Goal: Information Seeking & Learning: Learn about a topic

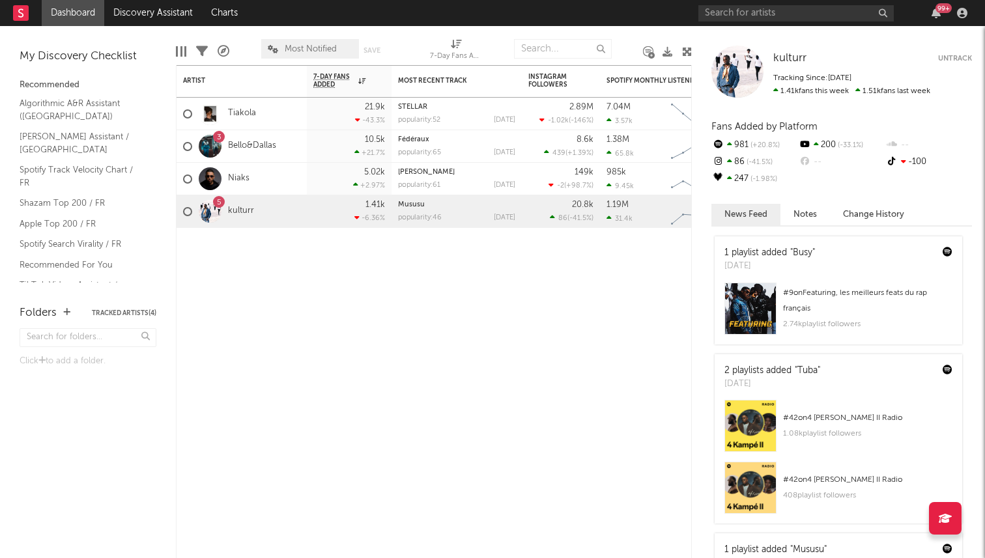
click at [309, 44] on span "Most Notified" at bounding box center [310, 49] width 98 height 20
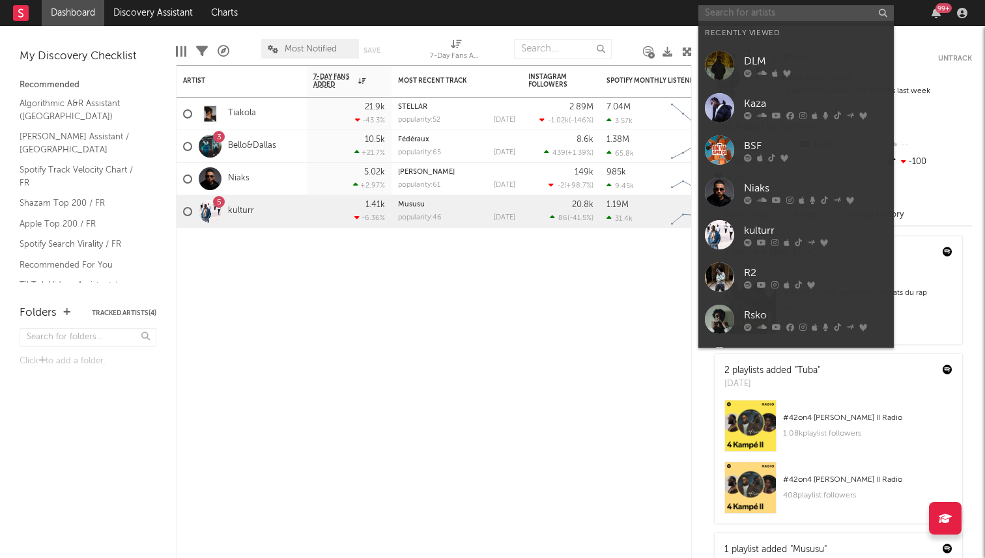
click at [806, 16] on input "text" at bounding box center [795, 13] width 195 height 16
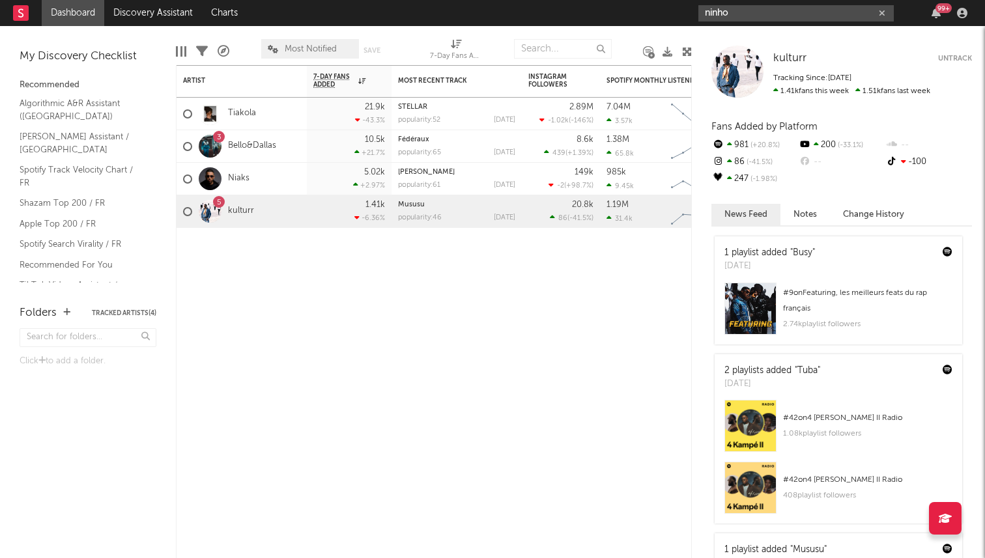
click at [726, 12] on input "ninho" at bounding box center [795, 13] width 195 height 16
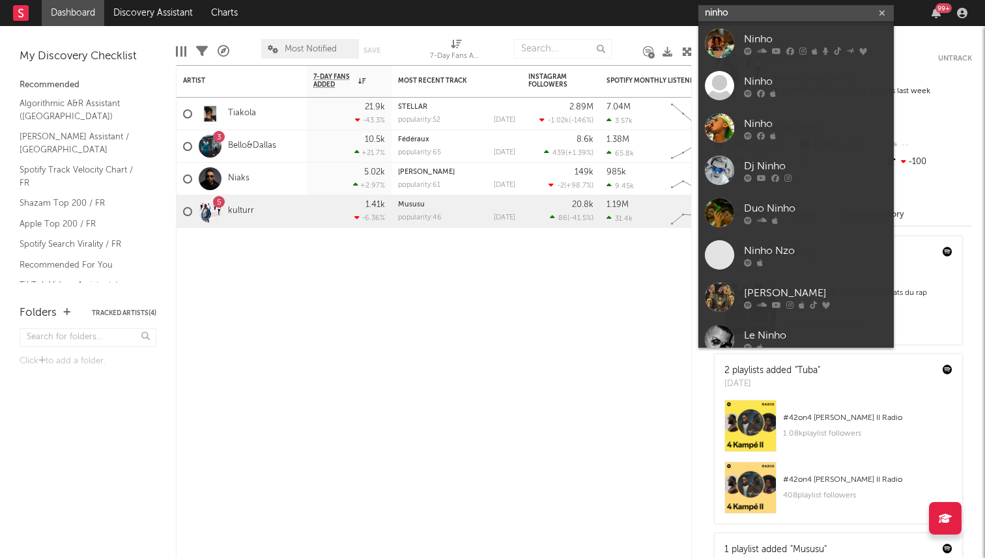
click at [726, 12] on input "ninho" at bounding box center [795, 13] width 195 height 16
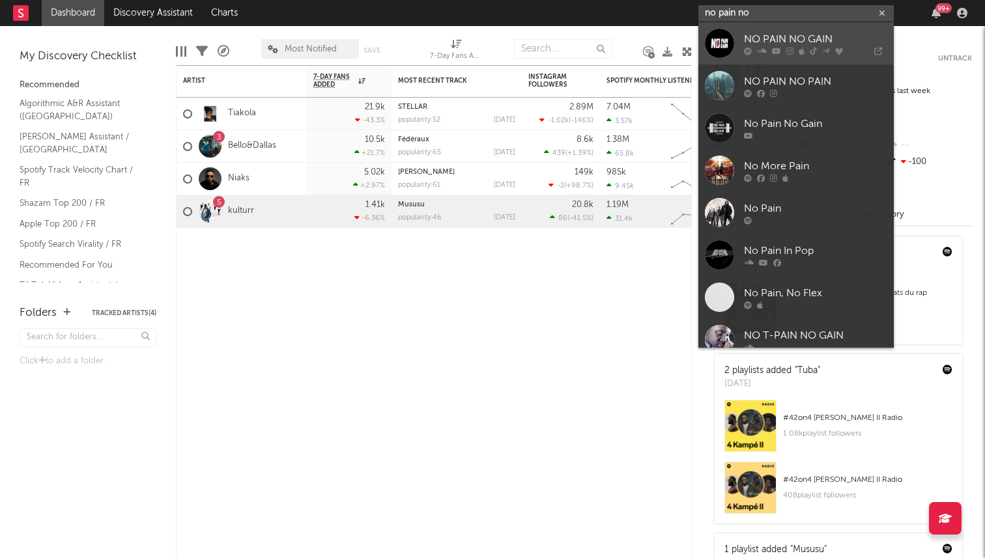
type input "no pain no"
click at [718, 45] on div at bounding box center [719, 43] width 29 height 29
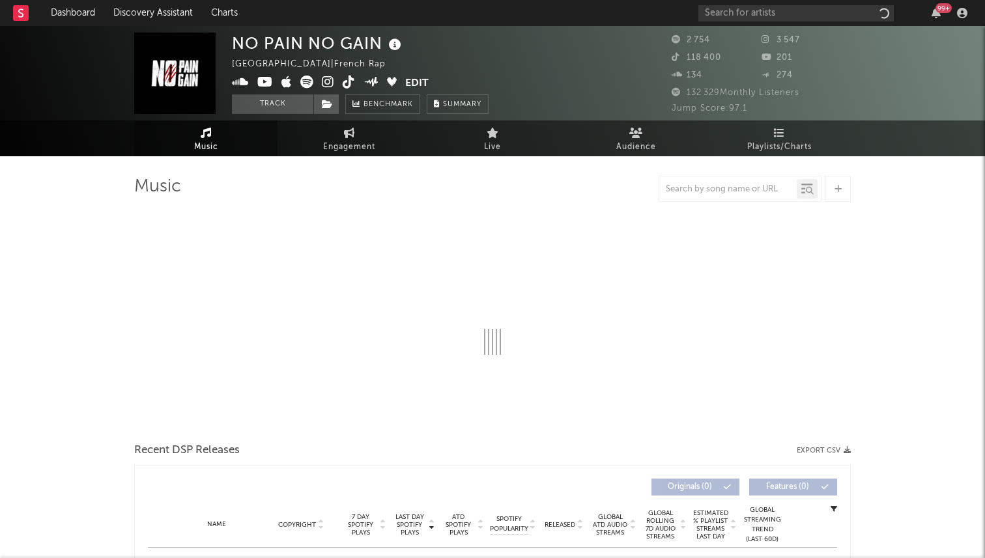
select select "1w"
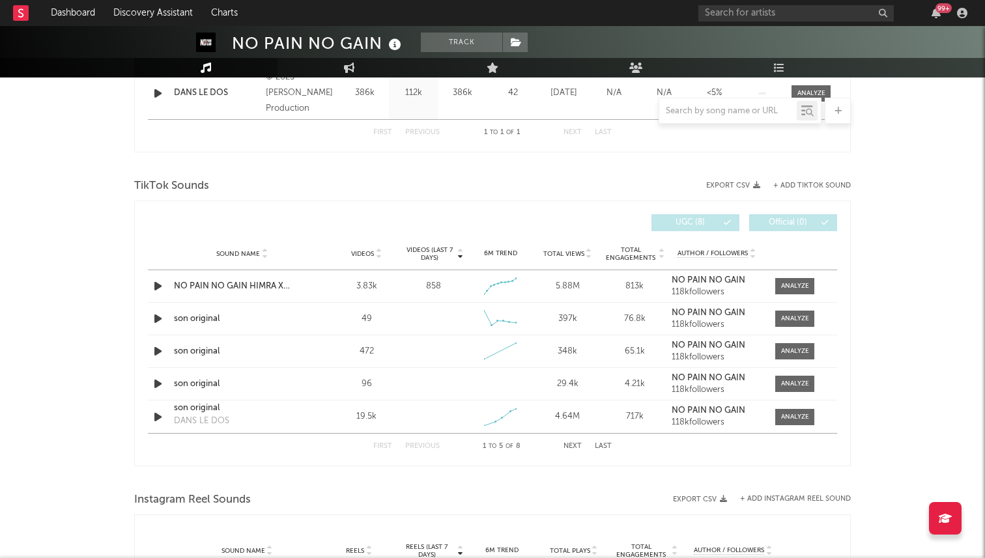
scroll to position [585, 0]
click at [604, 444] on button "Last" at bounding box center [603, 445] width 17 height 7
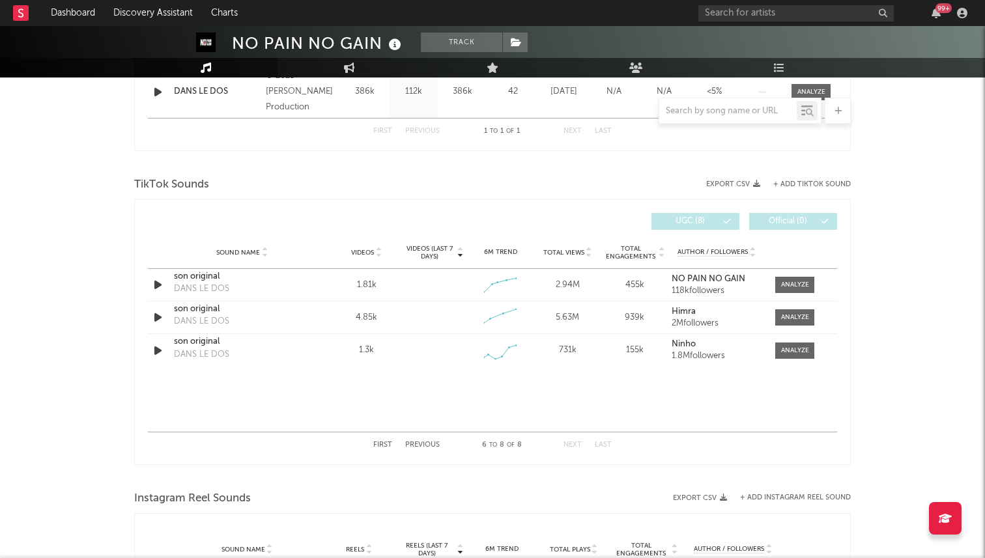
click at [569, 445] on button "Next" at bounding box center [572, 445] width 18 height 7
click at [381, 447] on button "First" at bounding box center [382, 445] width 19 height 7
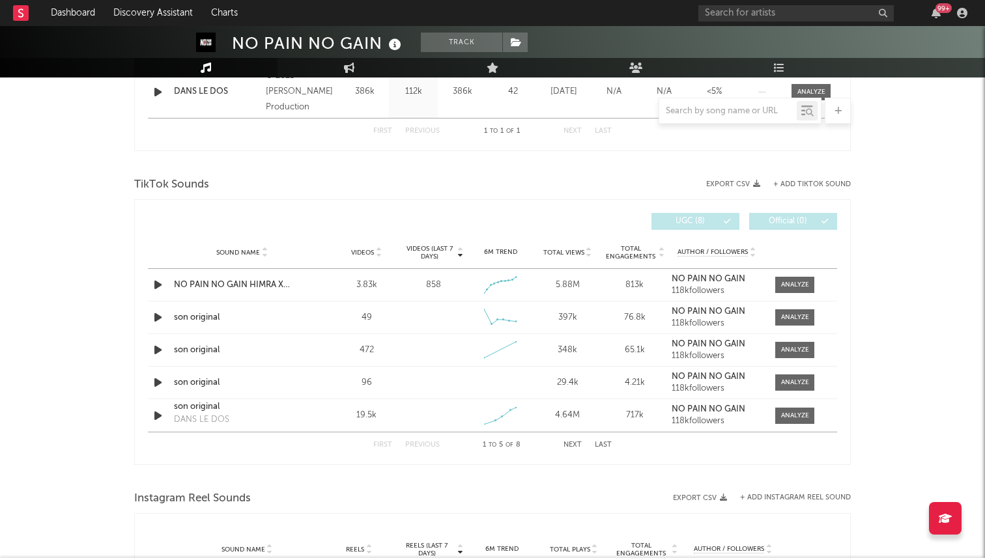
click at [574, 443] on button "Next" at bounding box center [572, 445] width 18 height 7
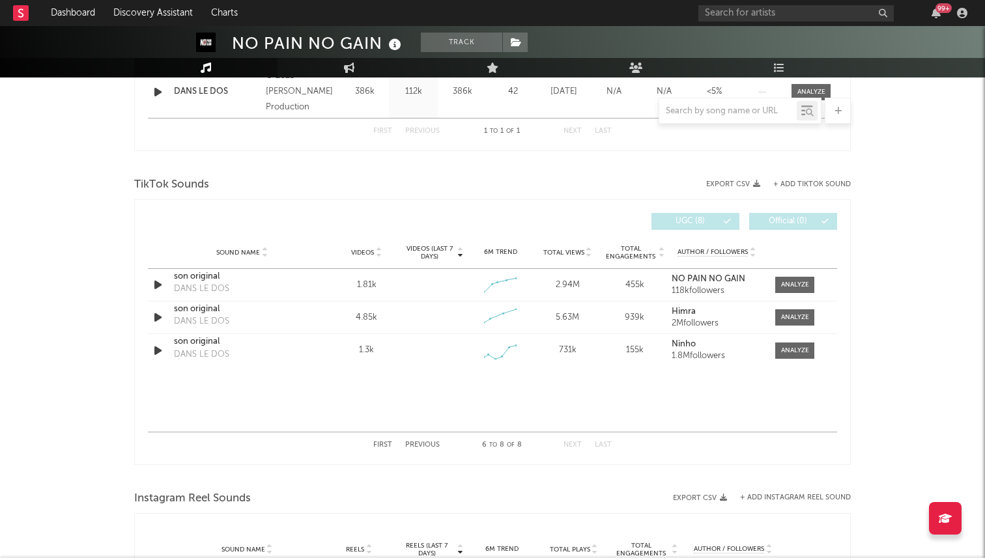
click at [376, 452] on div "First Previous 6 to 8 of 8 Next Last" at bounding box center [492, 444] width 238 height 25
click at [378, 447] on button "First" at bounding box center [382, 445] width 19 height 7
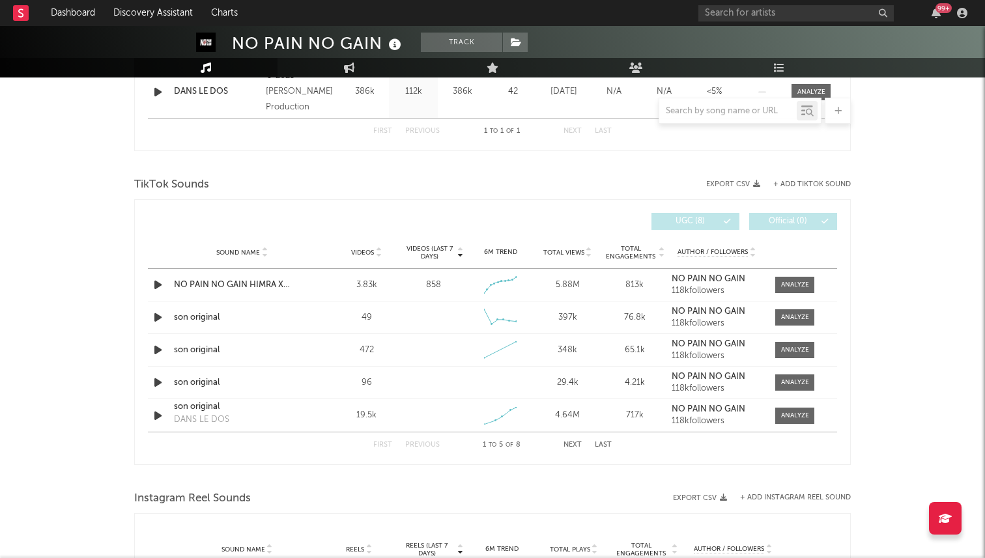
click at [579, 444] on button "Next" at bounding box center [572, 445] width 18 height 7
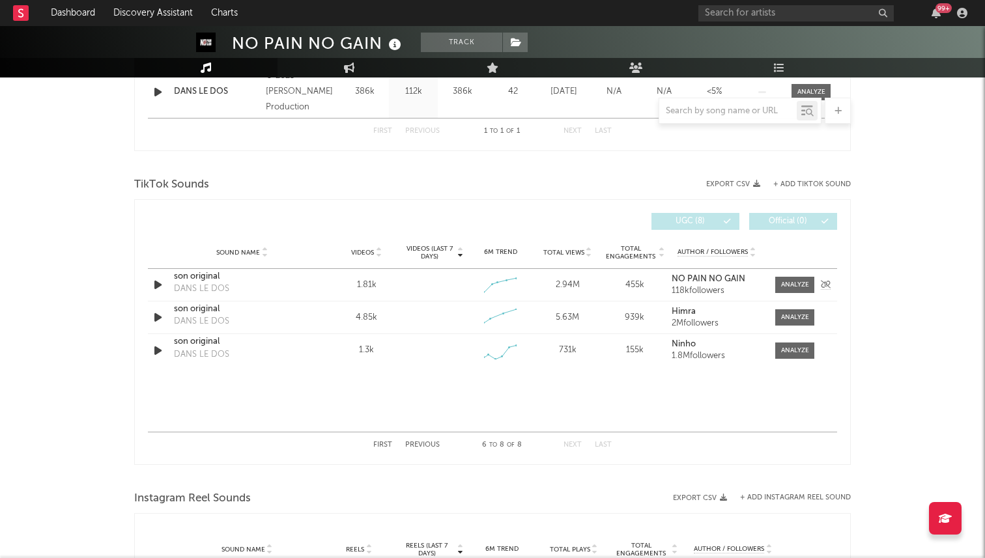
click at [186, 275] on div "son original" at bounding box center [242, 276] width 136 height 13
click at [385, 446] on button "First" at bounding box center [382, 445] width 19 height 7
